Goal: Transaction & Acquisition: Download file/media

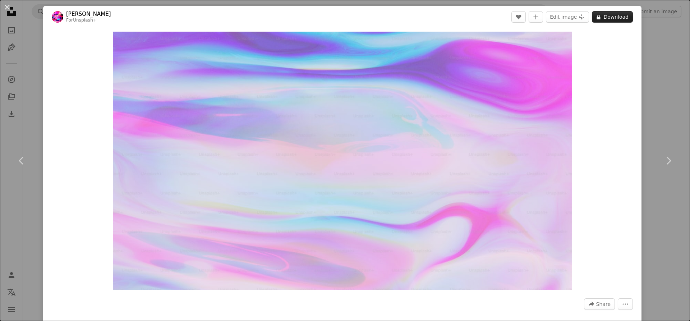
scroll to position [3272, 0]
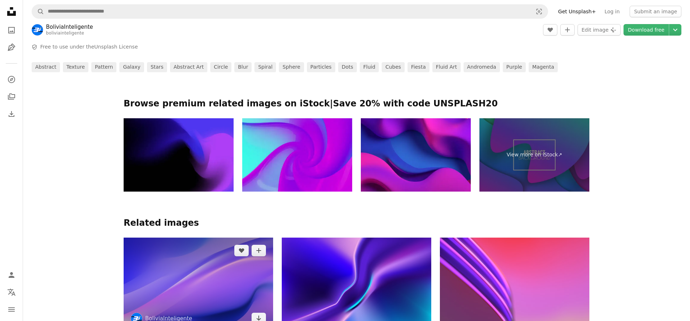
scroll to position [379, 0]
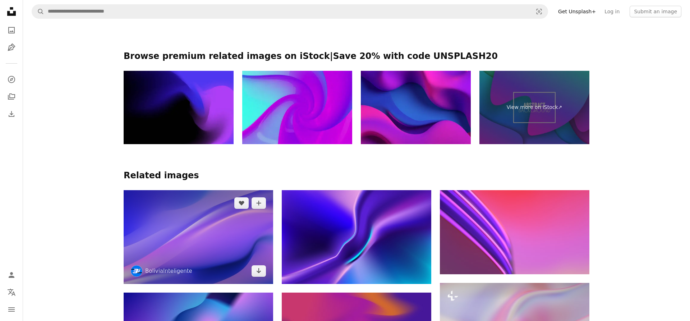
click at [225, 190] on img at bounding box center [198, 236] width 149 height 93
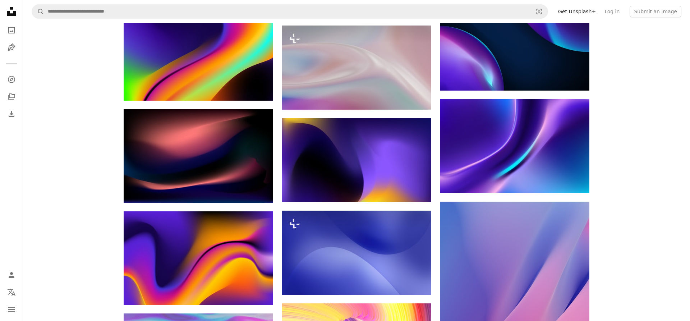
scroll to position [3224, 0]
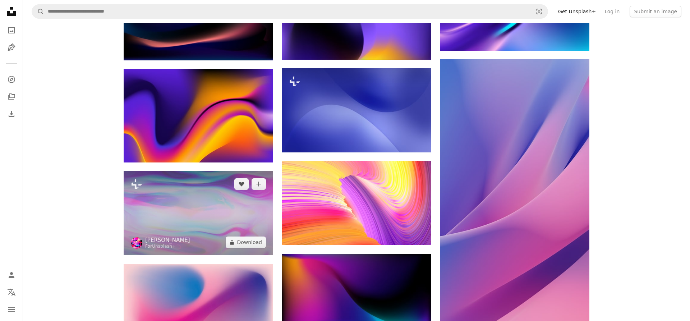
click at [211, 171] on img at bounding box center [198, 213] width 149 height 84
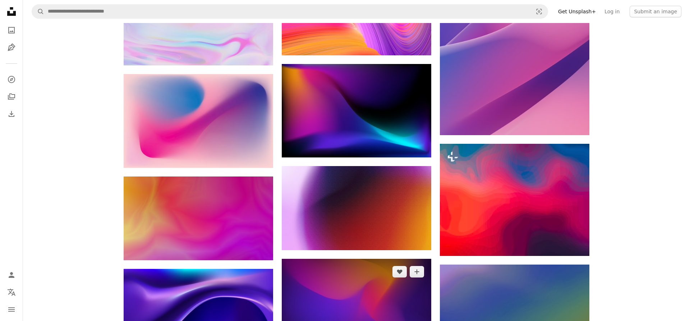
scroll to position [3556, 0]
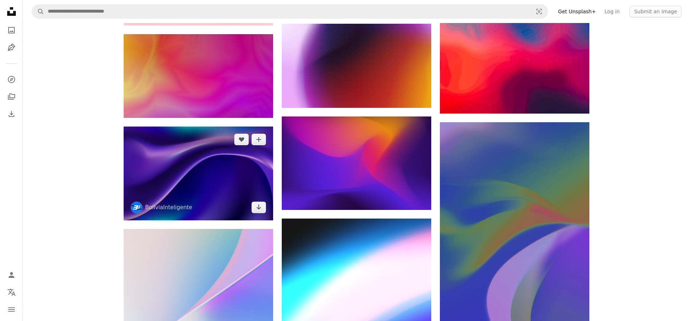
click at [238, 126] on img at bounding box center [198, 172] width 149 height 93
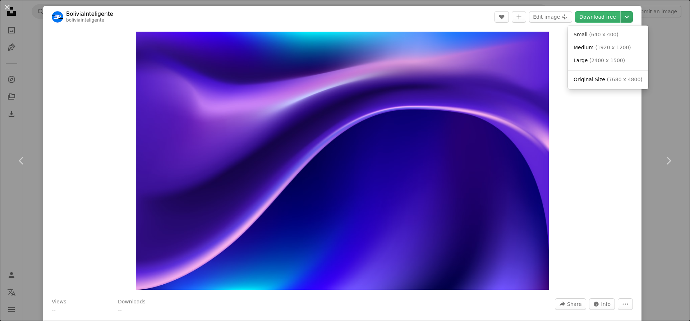
click at [629, 18] on icon "Choose download size" at bounding box center [626, 17] width 4 height 3
click at [607, 45] on span "( 1920 x 1200 )" at bounding box center [613, 48] width 36 height 6
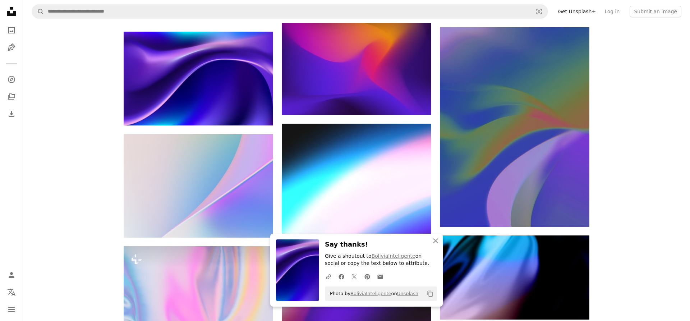
scroll to position [3699, 0]
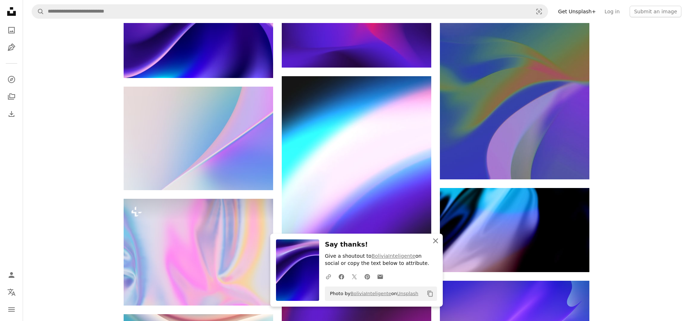
click at [435, 240] on icon "button" at bounding box center [435, 240] width 5 height 5
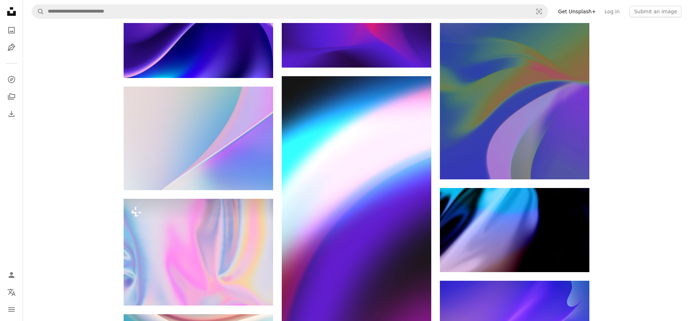
scroll to position [3794, 0]
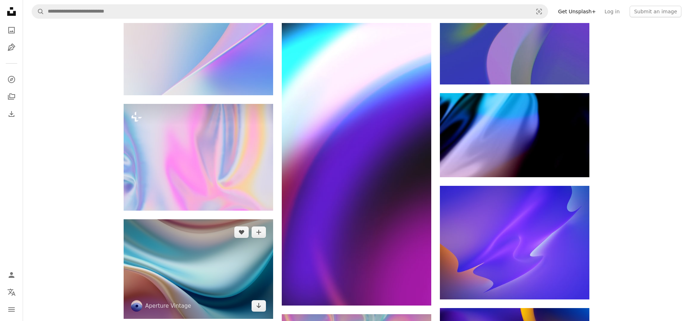
click at [196, 219] on img at bounding box center [198, 269] width 149 height 100
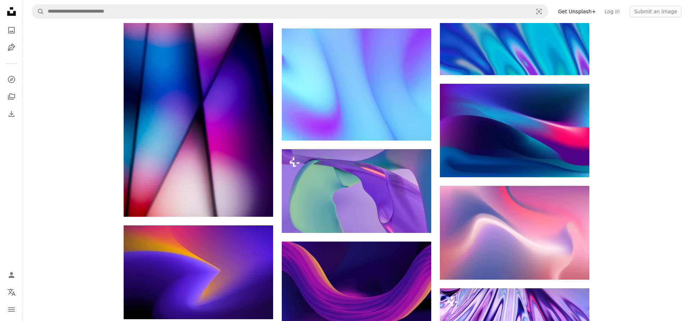
scroll to position [4932, 0]
